Goal: Task Accomplishment & Management: Manage account settings

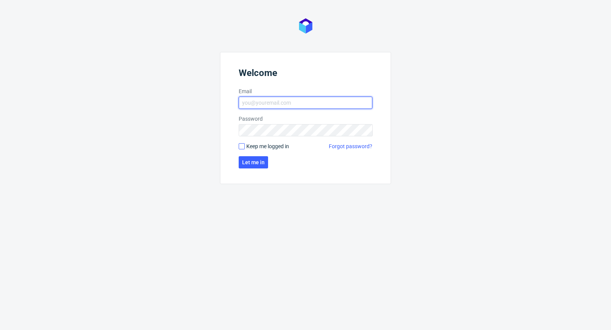
type input "michal.palasek@packhelp.com"
click at [244, 147] on input "Keep me logged in" at bounding box center [242, 146] width 6 height 6
checkbox input "true"
click at [248, 155] on form "Welcome Email michal.palasek@packhelp.com Password Keep me logged in Forgot pas…" at bounding box center [305, 118] width 171 height 132
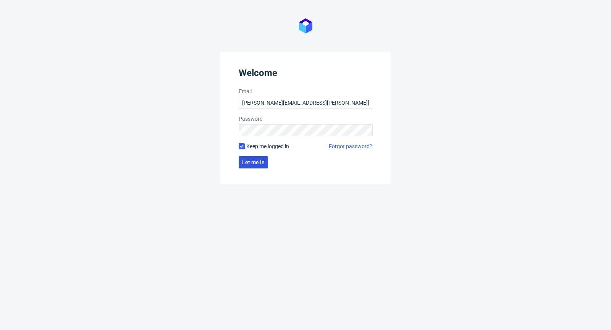
click at [250, 162] on span "Let me in" at bounding box center [253, 162] width 23 height 5
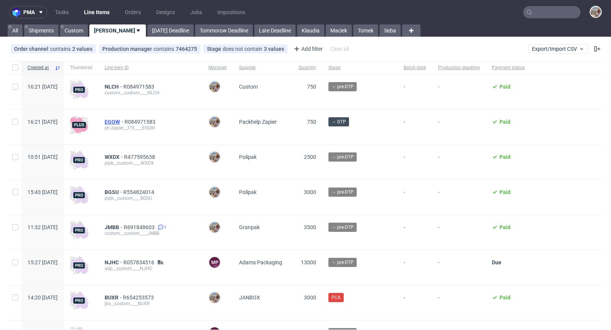
click at [124, 122] on span "EGQW" at bounding box center [115, 122] width 20 height 6
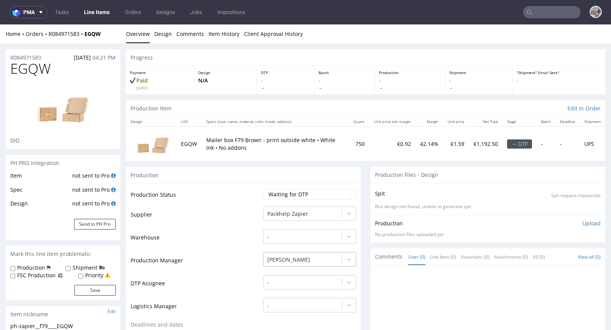
click at [274, 260] on div "[PERSON_NAME]" at bounding box center [309, 257] width 93 height 11
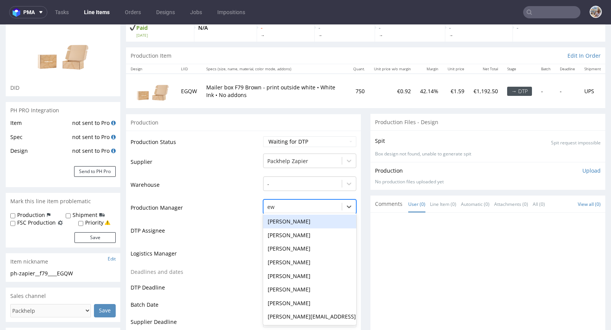
type input "ewa"
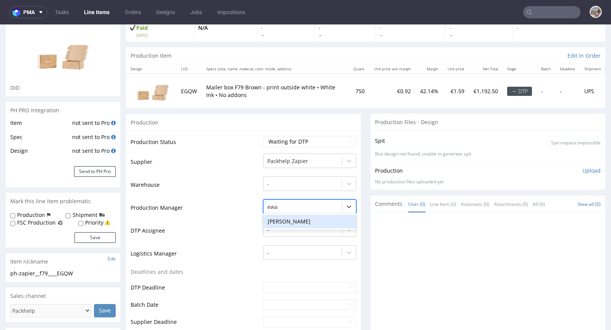
click at [287, 221] on div "Ewa Prus" at bounding box center [309, 222] width 93 height 14
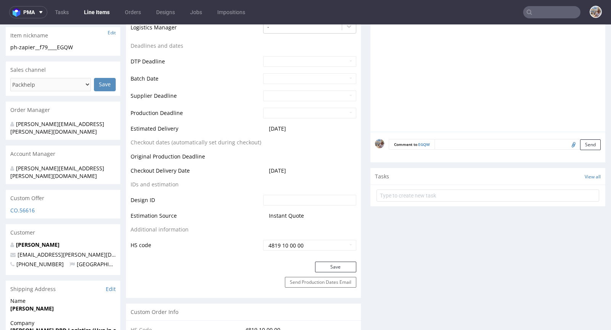
scroll to position [310, 0]
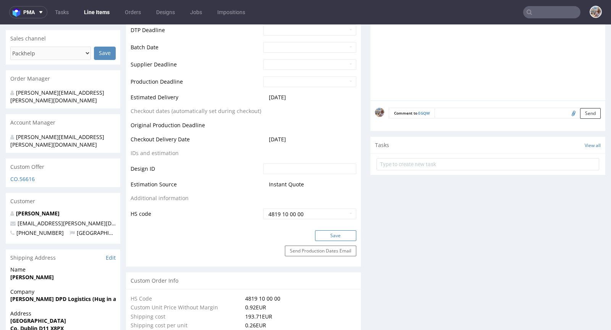
click at [331, 234] on button "Save" at bounding box center [335, 235] width 41 height 11
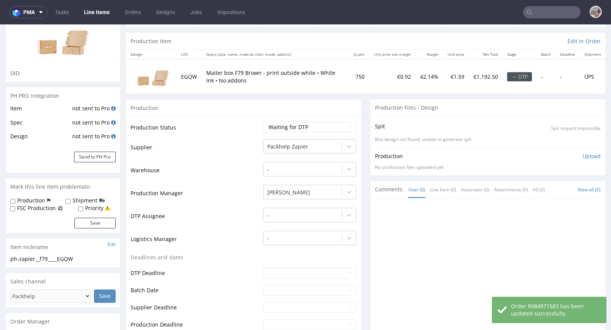
scroll to position [0, 0]
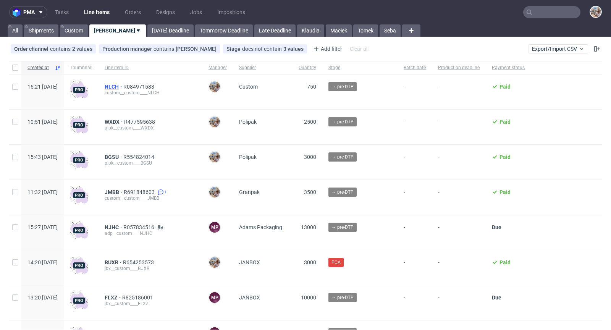
click at [123, 85] on span "NLCH" at bounding box center [114, 87] width 19 height 6
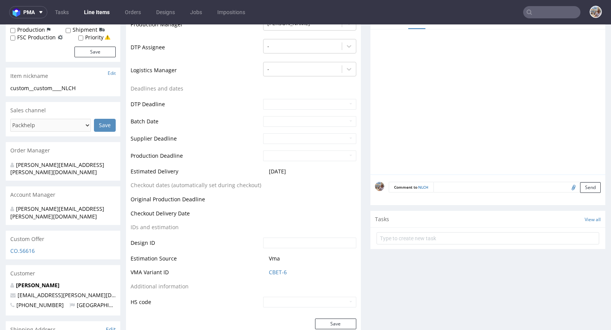
scroll to position [229, 0]
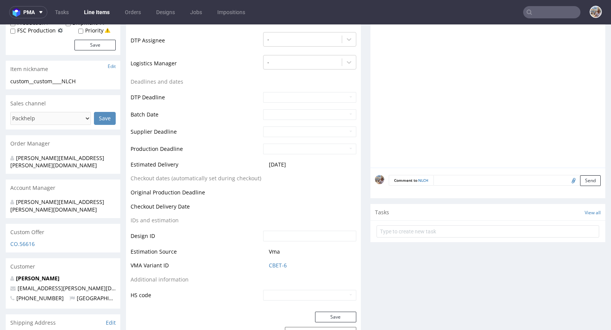
click at [284, 263] on span "CBET-6" at bounding box center [312, 266] width 87 height 8
click at [283, 263] on link "CBET-6" at bounding box center [278, 266] width 18 height 8
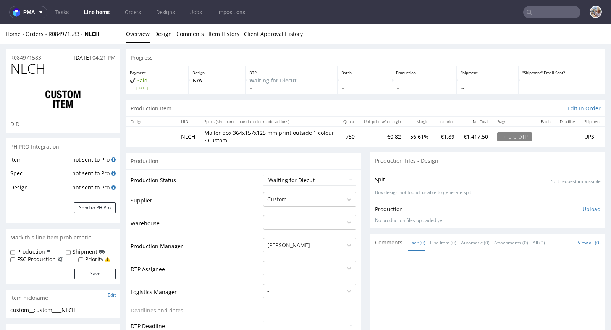
click at [548, 12] on input "text" at bounding box center [551, 12] width 57 height 12
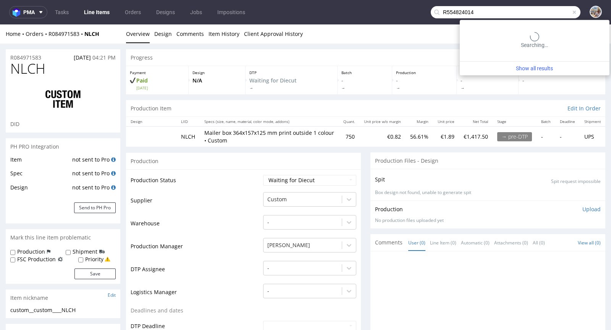
type input "R554824014"
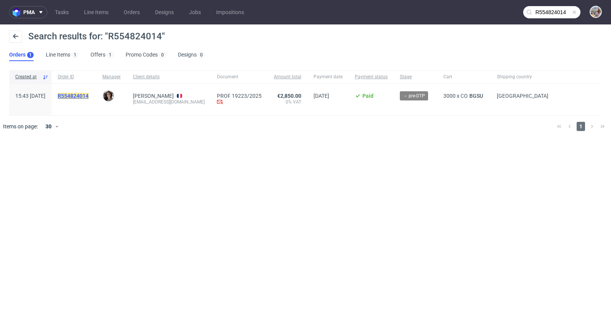
click at [89, 97] on mark "R554824014" at bounding box center [73, 96] width 31 height 6
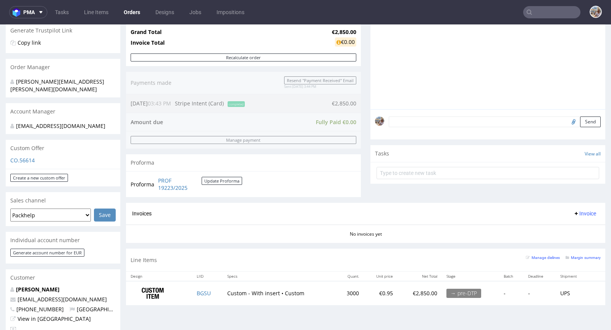
scroll to position [225, 0]
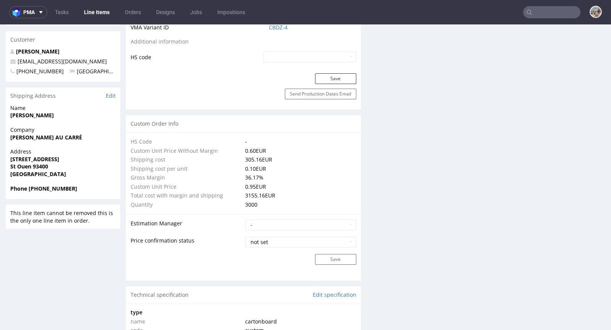
scroll to position [332, 0]
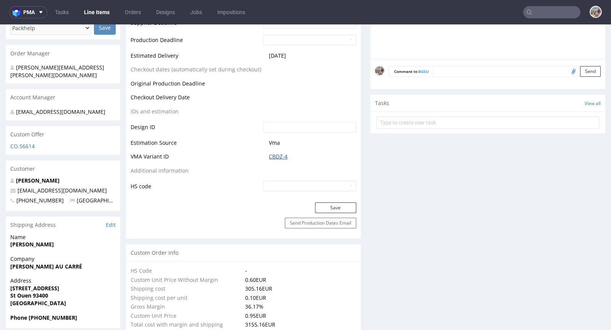
click at [281, 157] on link "CBDZ-4" at bounding box center [278, 157] width 19 height 8
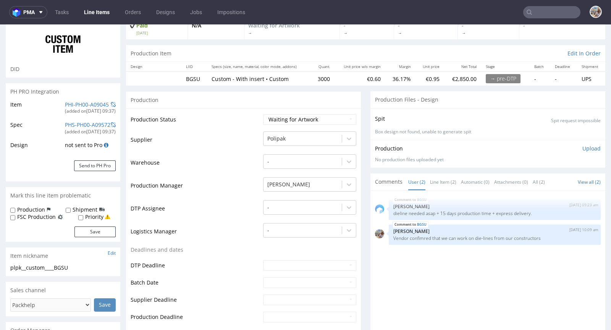
scroll to position [0, 0]
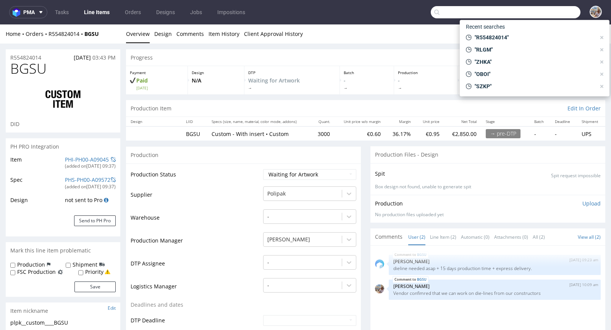
click at [539, 15] on input "text" at bounding box center [506, 12] width 150 height 12
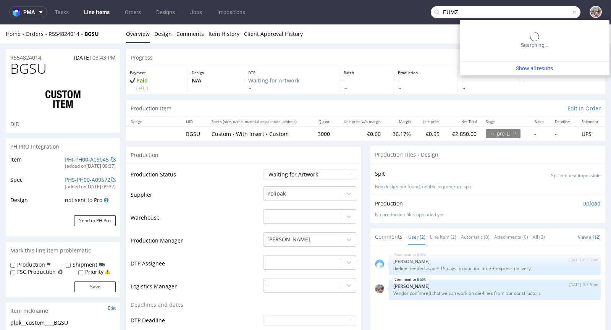
type input "EUMZ"
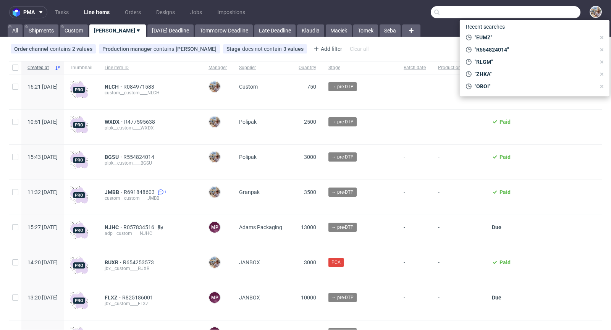
click at [547, 12] on input "text" at bounding box center [506, 12] width 150 height 12
paste input "WXDX"
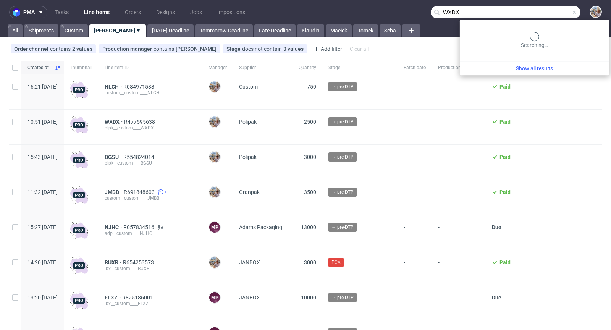
type input "WXDX"
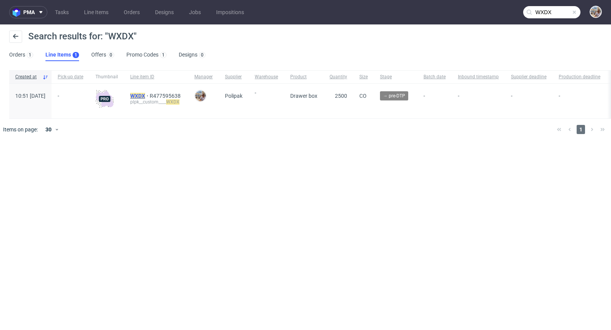
click at [145, 96] on mark "WXDX" at bounding box center [137, 96] width 15 height 6
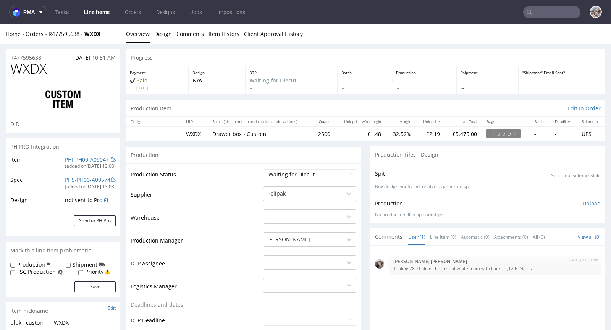
scroll to position [14, 0]
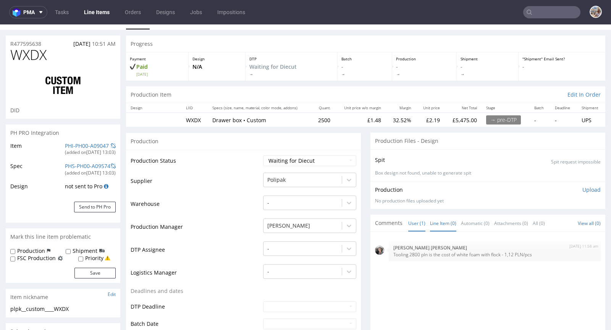
click at [440, 217] on link "Line Item (0)" at bounding box center [443, 223] width 26 height 16
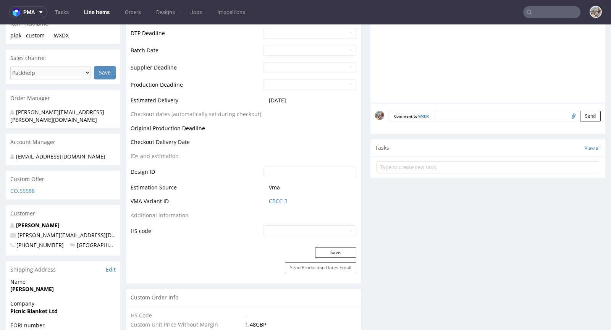
scroll to position [287, 0]
click at [448, 119] on textarea at bounding box center [517, 116] width 167 height 11
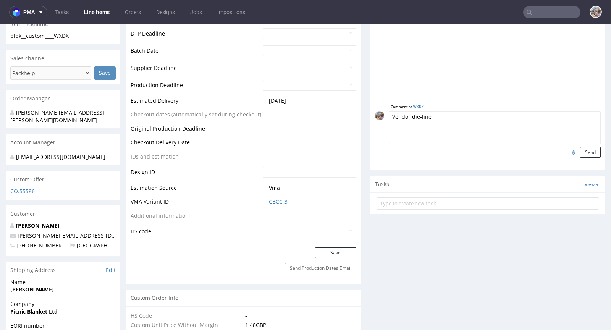
type textarea "Vendor die-line"
click at [567, 150] on input "file" at bounding box center [572, 152] width 11 height 10
type input "C:\fakepath\siatka-wxhd.pdf"
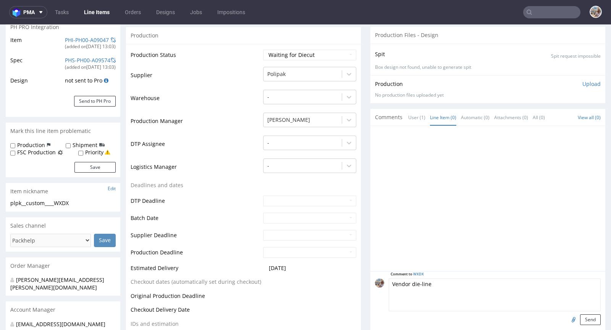
scroll to position [198, 0]
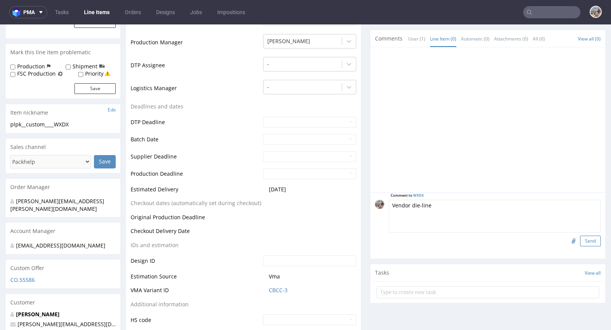
click at [581, 237] on button "Send" at bounding box center [590, 241] width 21 height 11
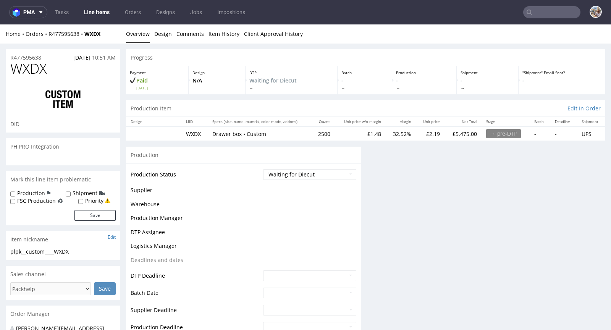
scroll to position [0, 0]
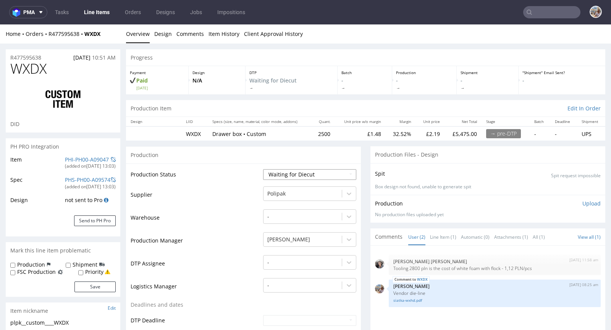
click at [307, 171] on select "Waiting for Artwork Waiting for Diecut Waiting for Mockup Waiting for DTP Waiti…" at bounding box center [309, 174] width 93 height 11
select select "pre_dtp_waiting_for_artwork"
click at [263, 169] on select "Waiting for Artwork Waiting for Diecut Waiting for Mockup Waiting for DTP Waiti…" at bounding box center [309, 174] width 93 height 11
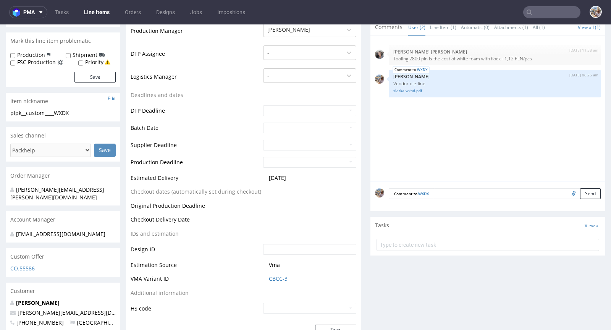
scroll to position [363, 0]
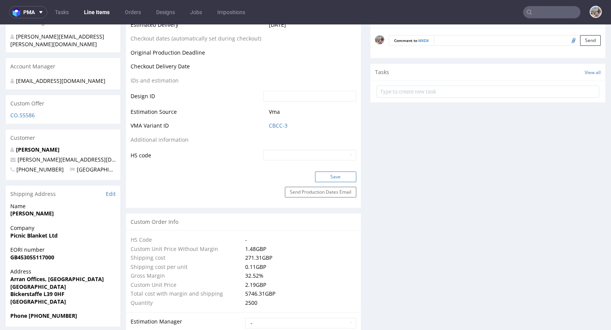
click at [335, 178] on button "Save" at bounding box center [335, 176] width 41 height 11
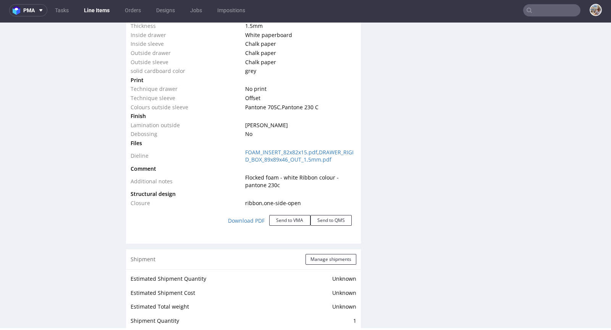
scroll to position [839, 0]
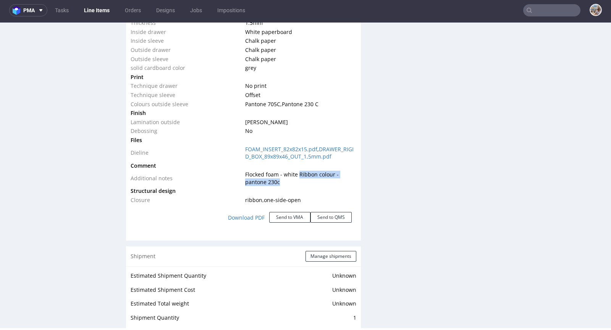
drag, startPoint x: 296, startPoint y: 179, endPoint x: 304, endPoint y: 188, distance: 12.2
click at [304, 186] on td "Flocked foam - white Ribbon colour - pantone 230c" at bounding box center [299, 178] width 113 height 16
copy span "Ribbon colour - pantone 230c"
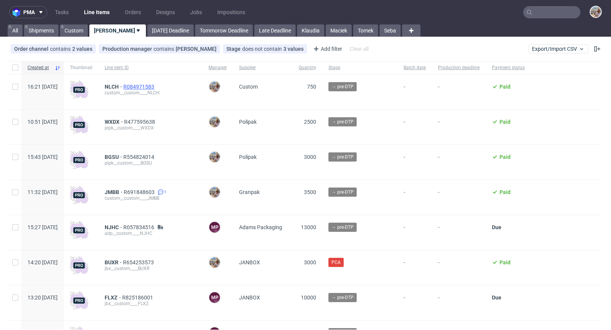
click at [156, 84] on span "R084971583" at bounding box center [139, 87] width 32 height 6
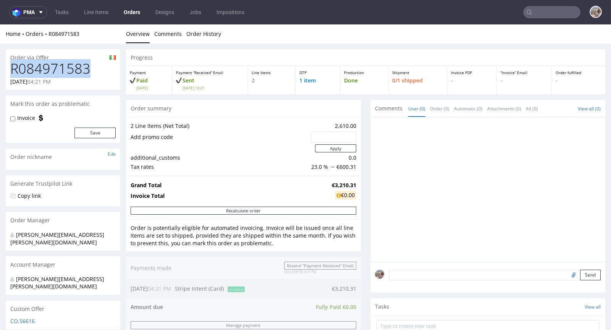
drag, startPoint x: 92, startPoint y: 70, endPoint x: 13, endPoint y: 67, distance: 79.5
click at [13, 67] on h1 "R084971583" at bounding box center [62, 68] width 105 height 15
copy h1 "R084971583"
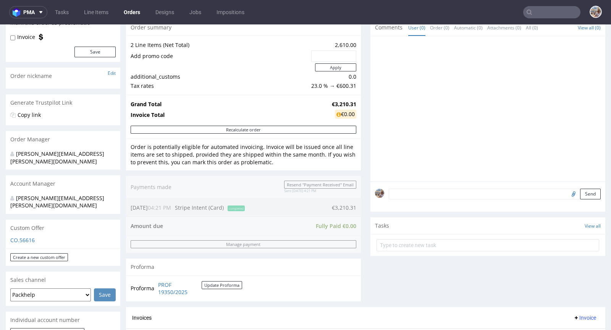
scroll to position [276, 0]
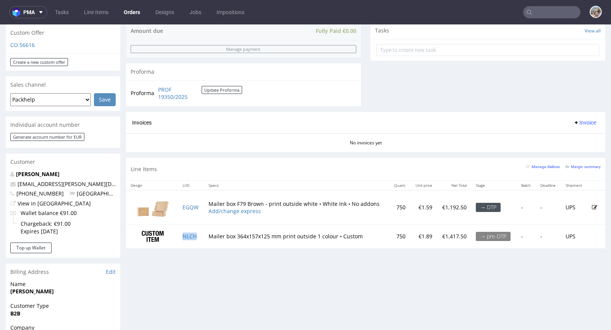
click at [200, 234] on td "NLCH" at bounding box center [191, 237] width 26 height 24
copy link "NLCH"
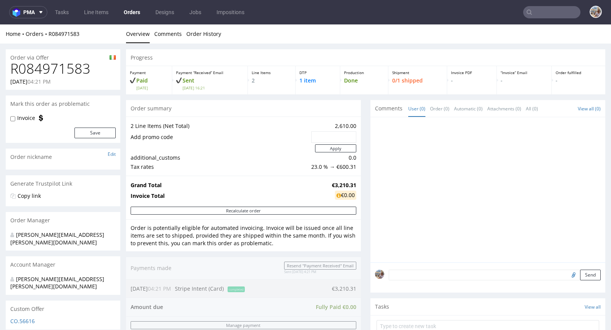
scroll to position [290, 0]
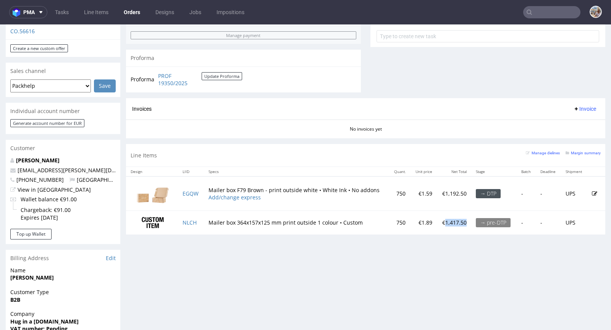
drag, startPoint x: 435, startPoint y: 220, endPoint x: 453, endPoint y: 219, distance: 18.7
click at [453, 219] on p "€1,417.50" at bounding box center [453, 223] width 25 height 8
copy p "1,417.50"
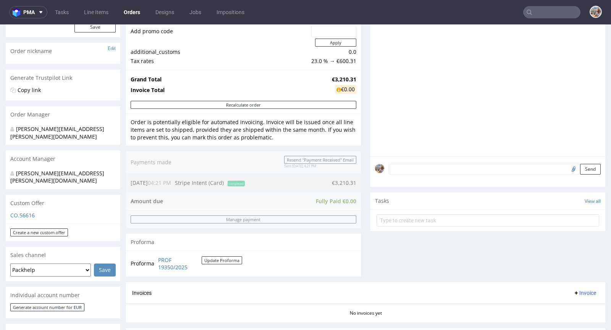
scroll to position [275, 0]
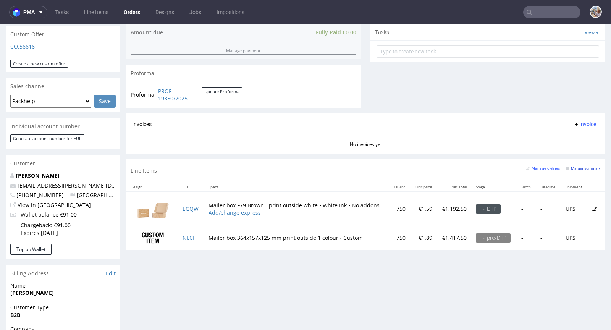
click at [574, 166] on small "Margin summary" at bounding box center [583, 168] width 35 height 4
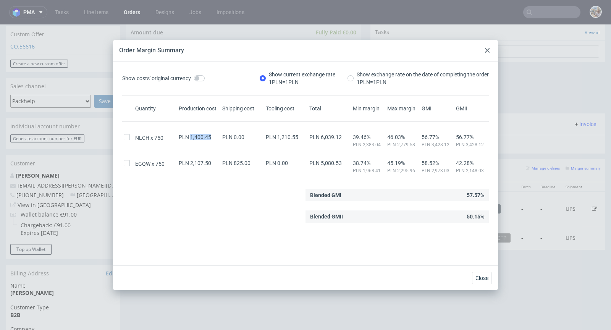
drag, startPoint x: 190, startPoint y: 136, endPoint x: 210, endPoint y: 137, distance: 19.9
click at [210, 137] on div "PLN 1,400.45" at bounding box center [199, 137] width 44 height 6
copy span "1,400.45"
drag, startPoint x: 295, startPoint y: 137, endPoint x: 274, endPoint y: 135, distance: 21.1
click at [274, 135] on div "PLN 1,210.55" at bounding box center [286, 137] width 44 height 6
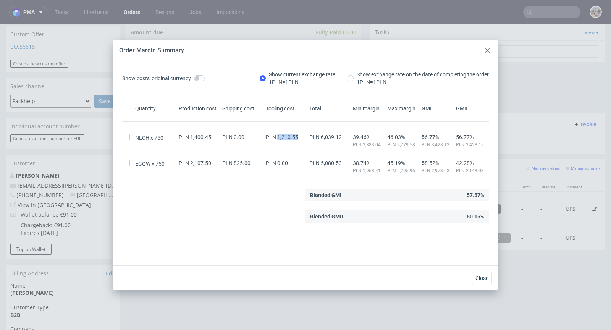
copy span "1,210.55"
click at [487, 49] on icon at bounding box center [487, 50] width 5 height 5
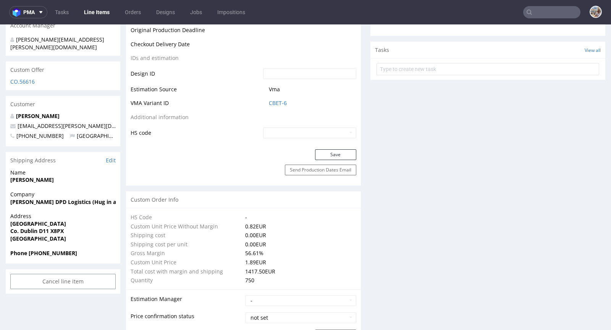
scroll to position [396, 0]
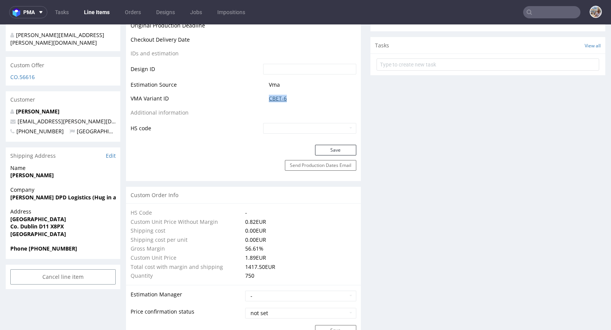
drag, startPoint x: 288, startPoint y: 99, endPoint x: 266, endPoint y: 99, distance: 22.1
click at [269, 99] on span "CBET-6" at bounding box center [312, 99] width 87 height 8
copy link "CBET-6"
click at [282, 99] on link "CBET-6" at bounding box center [278, 99] width 18 height 8
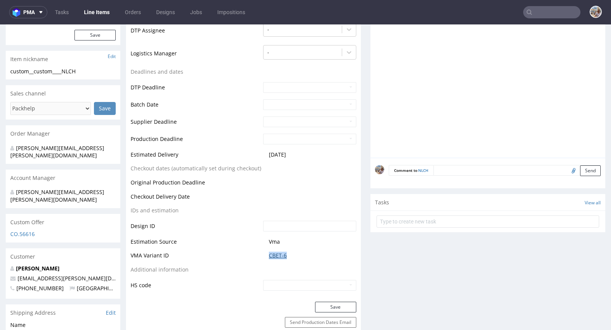
scroll to position [0, 0]
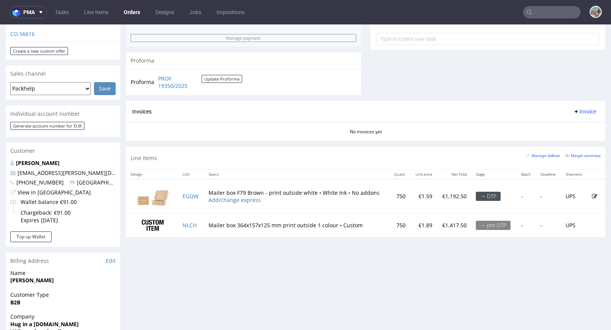
scroll to position [288, 0]
click at [567, 155] on small "Margin summary" at bounding box center [583, 155] width 35 height 4
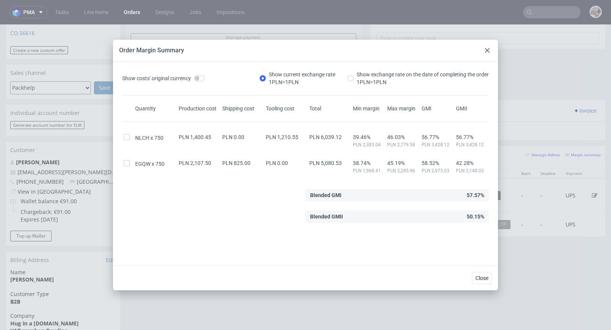
drag, startPoint x: 486, startPoint y: 49, endPoint x: 435, endPoint y: 63, distance: 53.0
click at [486, 49] on use at bounding box center [487, 50] width 5 height 5
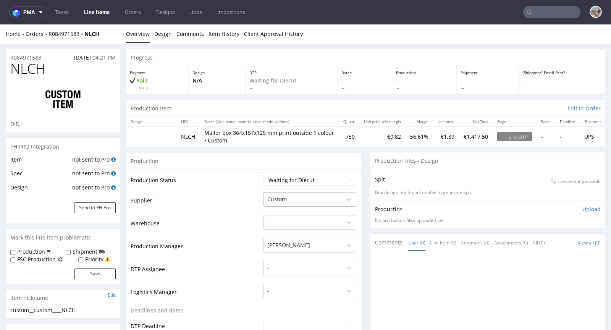
click at [281, 198] on div at bounding box center [302, 199] width 71 height 9
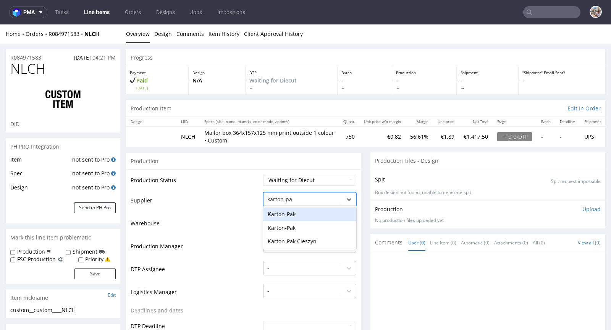
type input "karton-pak"
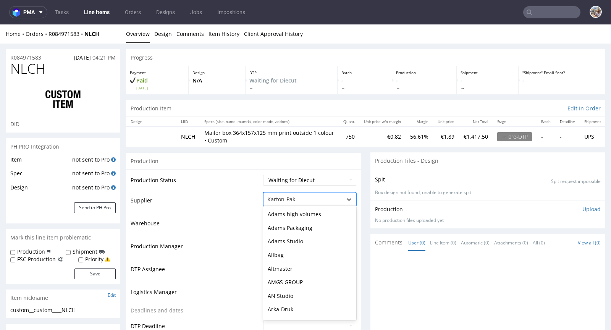
click at [290, 196] on div at bounding box center [302, 199] width 71 height 9
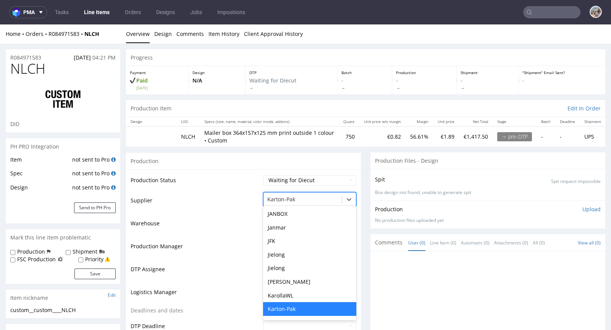
click at [295, 199] on div at bounding box center [302, 199] width 71 height 9
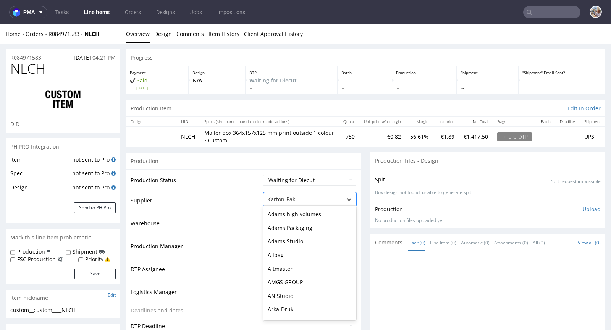
click at [295, 199] on div at bounding box center [302, 199] width 71 height 9
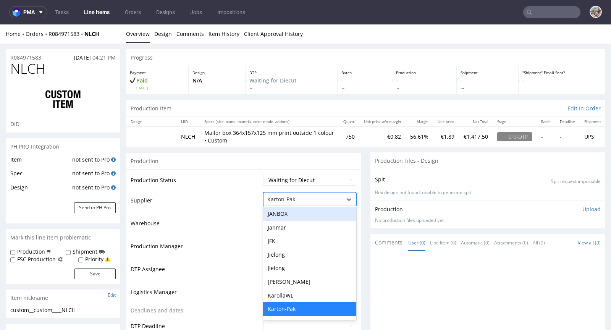
click at [317, 197] on div at bounding box center [302, 199] width 71 height 9
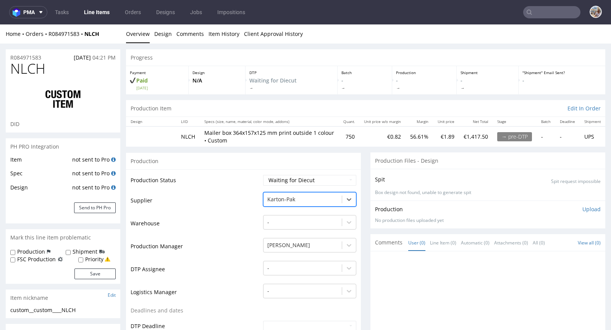
click at [220, 216] on td "Warehouse" at bounding box center [196, 225] width 131 height 23
click at [302, 197] on div at bounding box center [302, 199] width 71 height 9
type input "karton"
click at [325, 237] on div "Karton-Pak Cieszyn" at bounding box center [309, 241] width 93 height 14
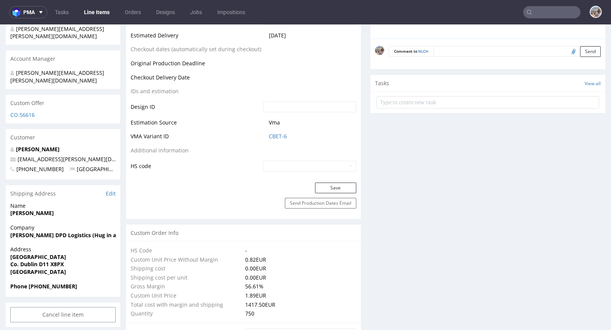
scroll to position [374, 0]
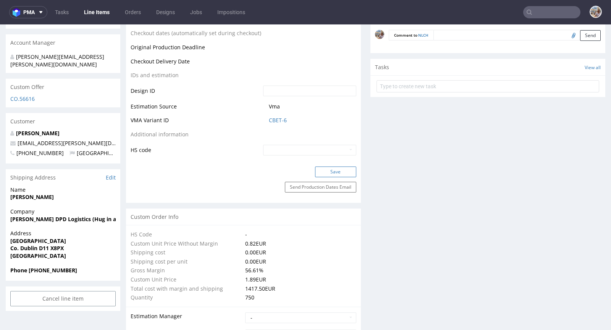
click at [330, 173] on button "Save" at bounding box center [335, 171] width 41 height 11
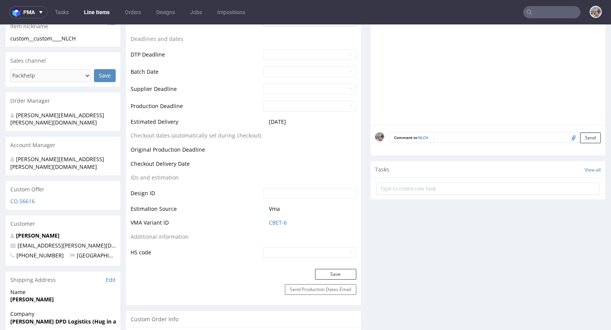
scroll to position [0, 0]
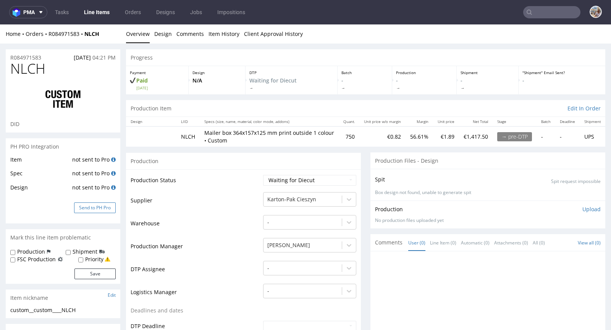
click at [83, 212] on button "Send to PH Pro" at bounding box center [95, 207] width 42 height 11
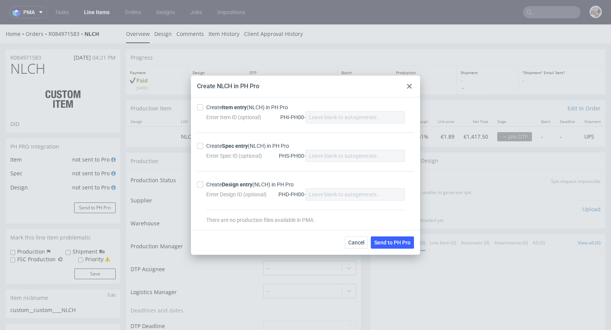
click at [244, 105] on strong "Item entry" at bounding box center [234, 107] width 25 height 6
click at [203, 105] on input "Create Item entry (NLCH) in PH Pro" at bounding box center [200, 107] width 6 height 6
checkbox input "true"
click at [239, 145] on strong "Spec entry" at bounding box center [235, 146] width 26 height 6
click at [203, 145] on input "Create Spec entry (NLCH) in PH Pro" at bounding box center [200, 146] width 6 height 6
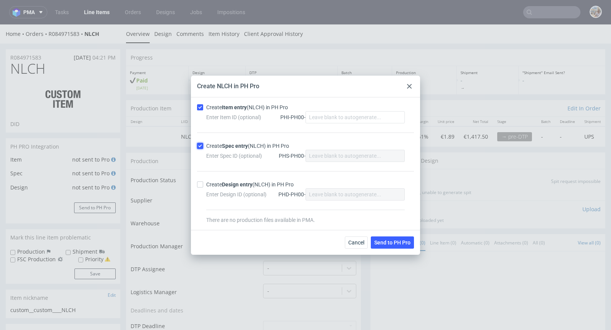
checkbox input "true"
click at [383, 240] on span "Send to PH Pro" at bounding box center [392, 242] width 36 height 5
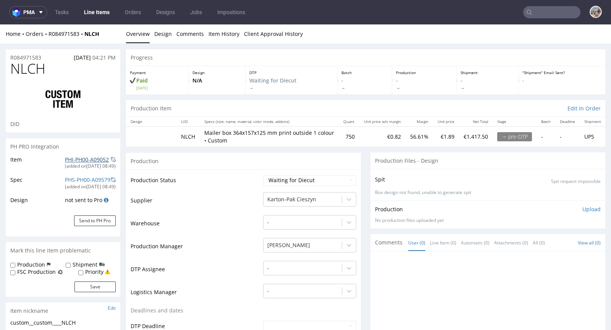
click at [98, 159] on link "PHI-PH00-A09052" at bounding box center [87, 159] width 44 height 7
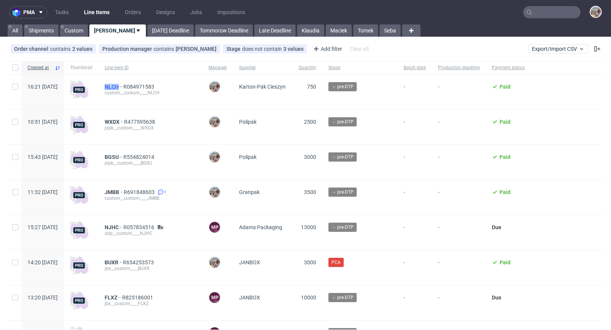
drag, startPoint x: 123, startPoint y: 86, endPoint x: 140, endPoint y: 86, distance: 16.8
click at [140, 86] on div "NLCH R084971583 custom__custom____NLCH" at bounding box center [151, 91] width 104 height 35
copy span "NLCH"
click at [123, 89] on span "NLCH" at bounding box center [114, 87] width 19 height 6
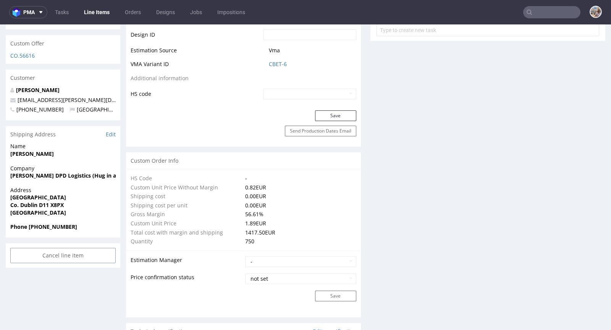
scroll to position [307, 0]
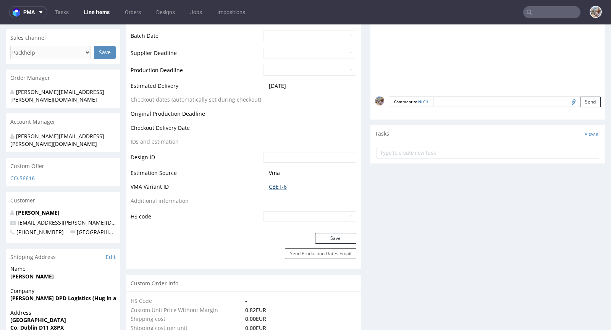
click at [283, 184] on link "CBET-6" at bounding box center [278, 187] width 18 height 8
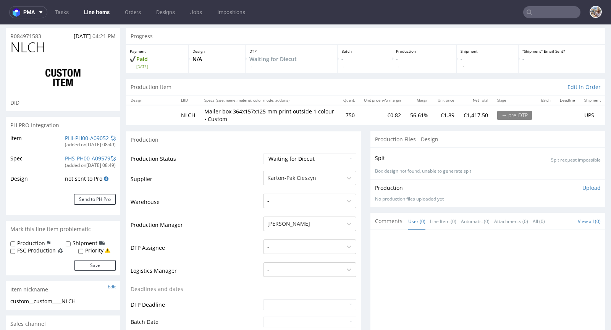
scroll to position [21, 0]
click at [79, 136] on link "PHI-PH00-A09052" at bounding box center [87, 138] width 44 height 7
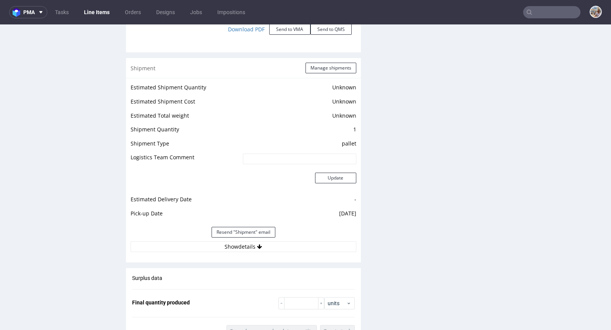
scroll to position [1066, 0]
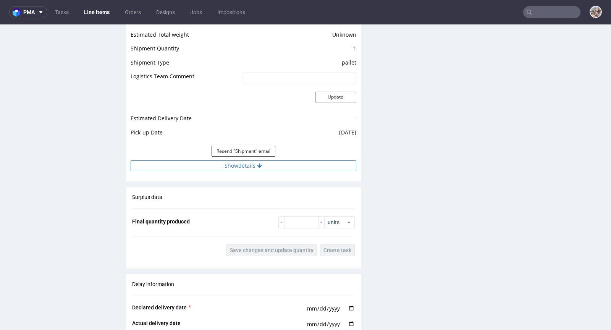
click at [253, 168] on button "Show details" at bounding box center [244, 165] width 226 height 11
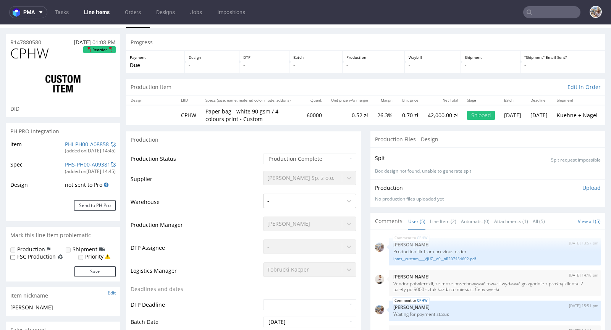
scroll to position [0, 0]
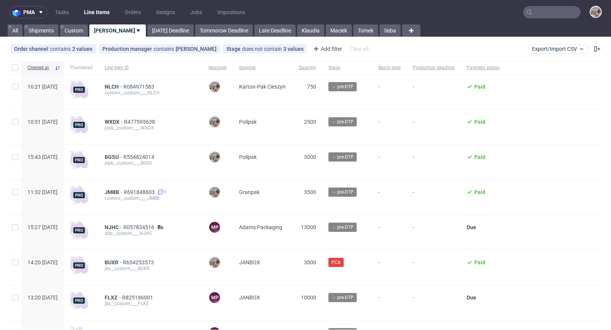
click at [535, 11] on input "text" at bounding box center [551, 12] width 57 height 12
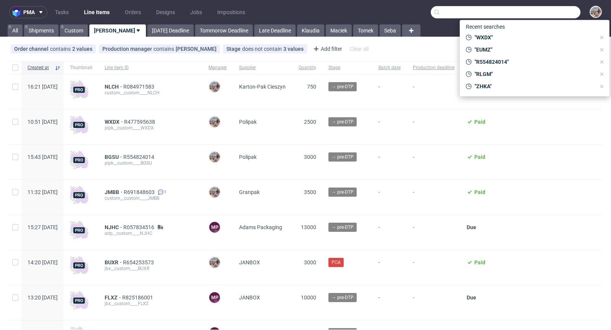
paste input "DUBC"
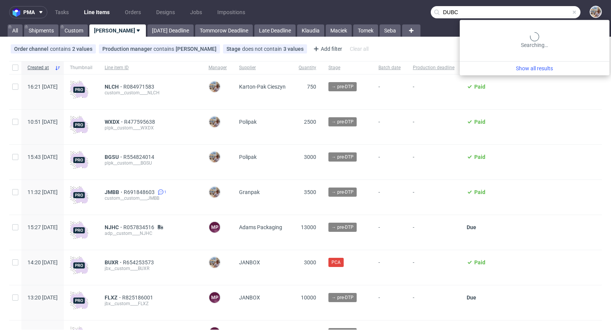
type input "DUBC"
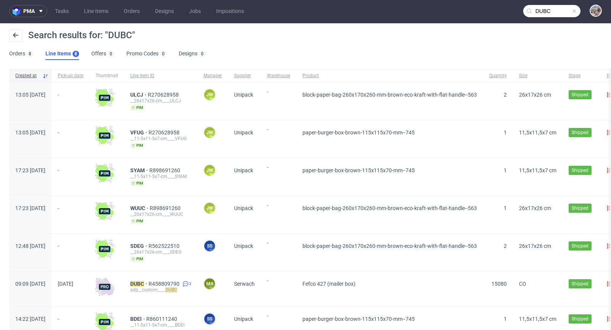
scroll to position [2, 0]
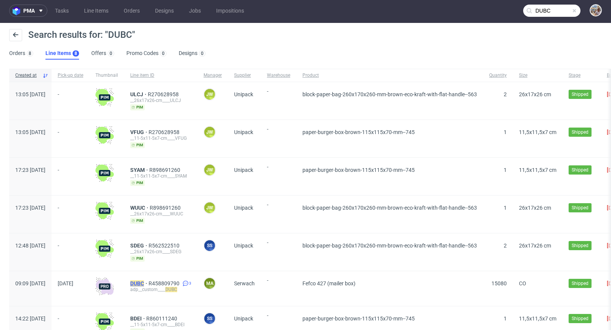
click at [144, 280] on mark "DUBC" at bounding box center [137, 283] width 14 height 6
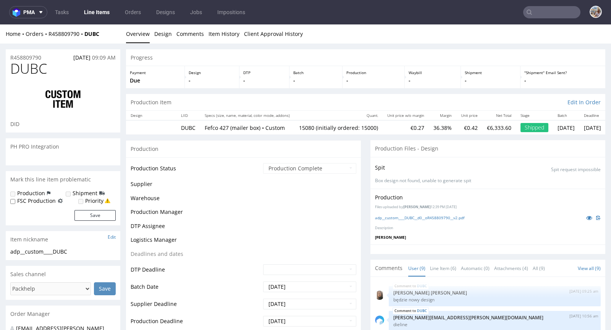
scroll to position [134, 0]
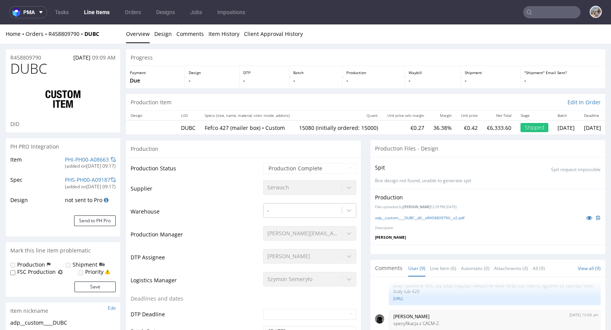
select select "in_progress"
drag, startPoint x: 103, startPoint y: 36, endPoint x: 49, endPoint y: 32, distance: 54.4
click at [49, 32] on div "Home Orders R458809790 DUBC" at bounding box center [63, 34] width 115 height 8
copy div "R458809790 DUBC"
